Goal: Find specific page/section: Find specific page/section

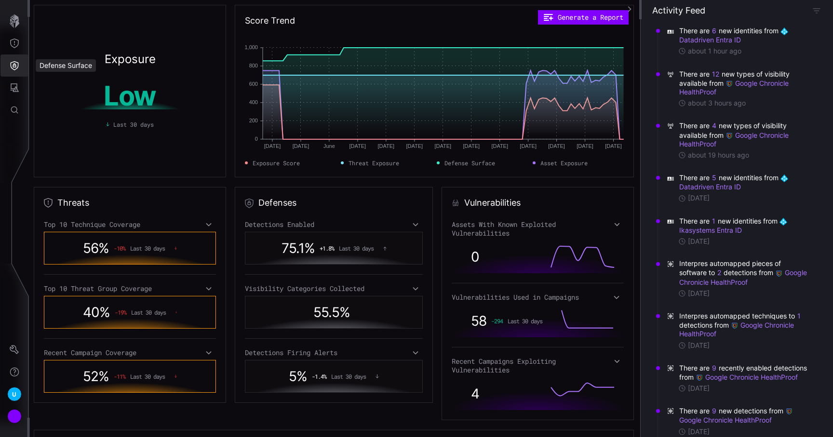
scroll to position [213, 0]
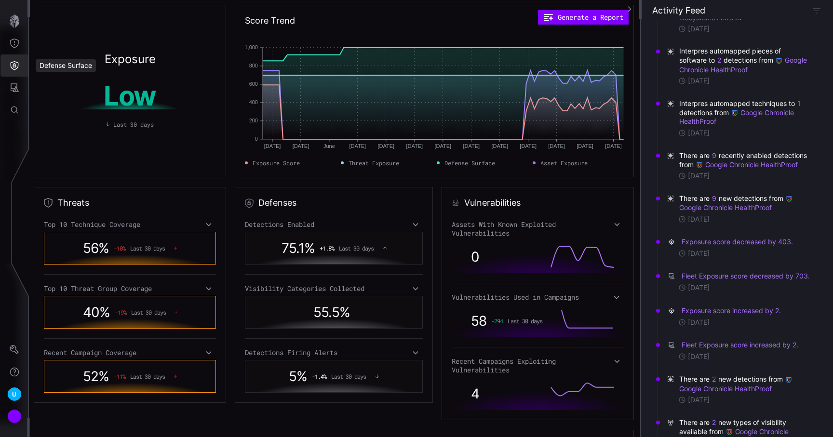
click at [15, 59] on button "Defense Surface" at bounding box center [14, 65] width 28 height 22
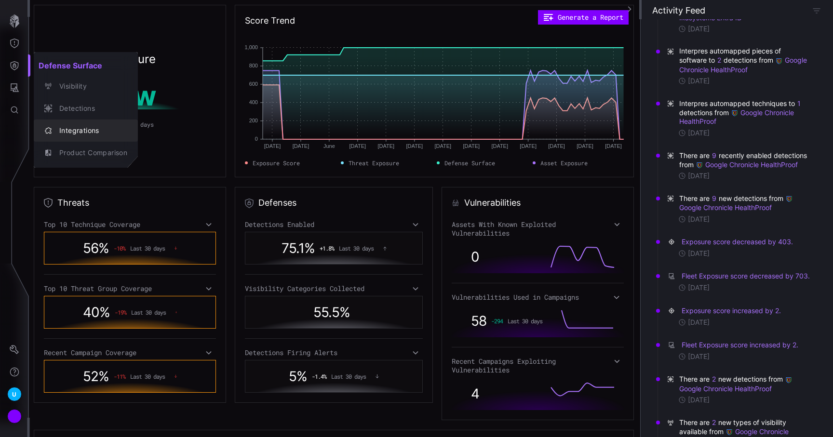
click at [74, 124] on div "Integrations" at bounding box center [86, 131] width 96 height 14
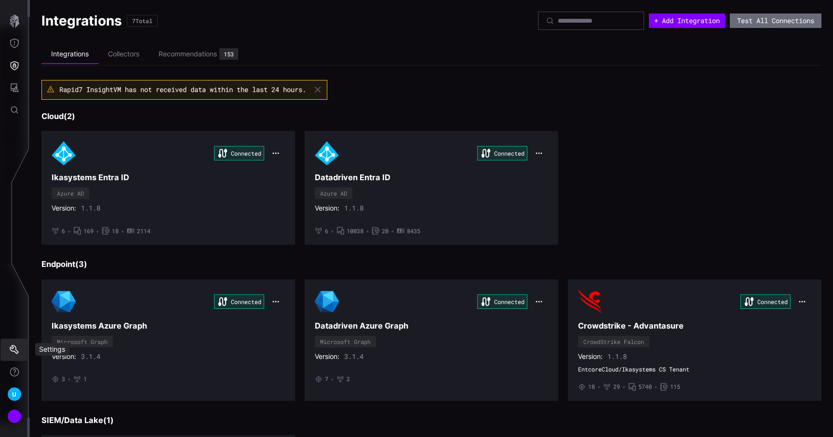
click at [10, 355] on button "Settings" at bounding box center [14, 350] width 28 height 22
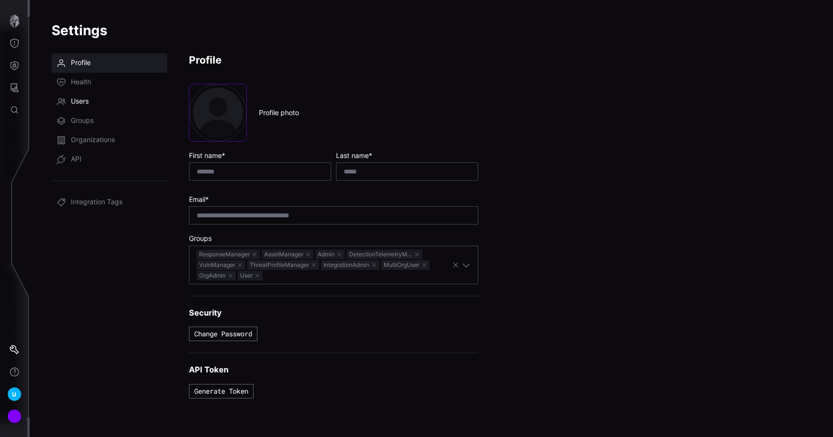
click at [103, 101] on link "Users" at bounding box center [110, 101] width 116 height 19
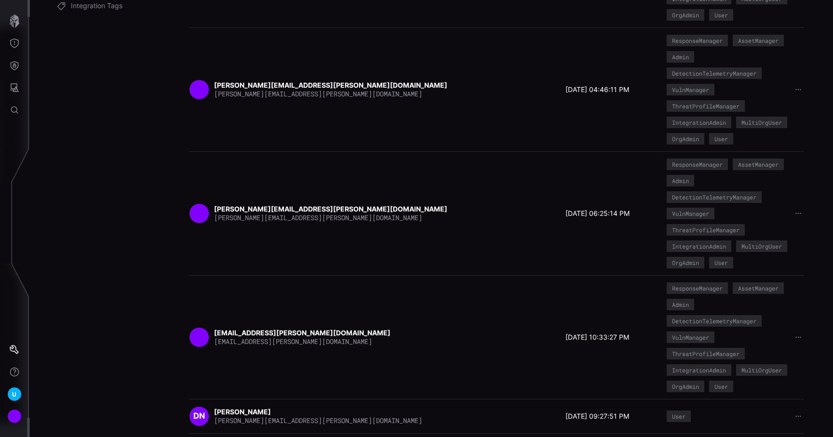
scroll to position [194, 0]
